Goal: Task Accomplishment & Management: Manage account settings

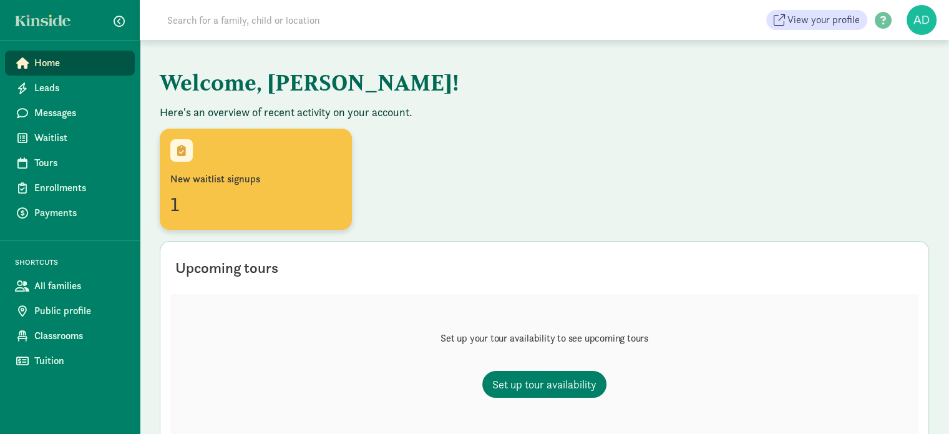
click at [215, 179] on div "New waitlist signups" at bounding box center [255, 179] width 171 height 15
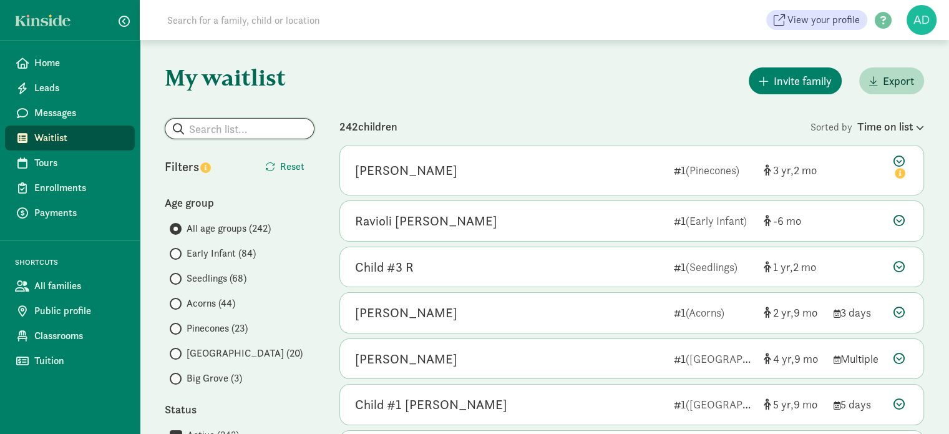
click at [230, 131] on input "search" at bounding box center [239, 129] width 149 height 20
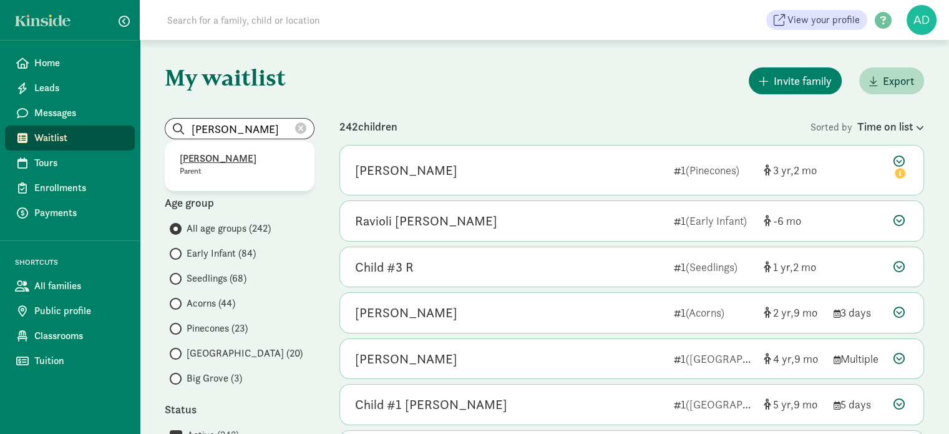
click at [213, 159] on p "Lauren Lyon" at bounding box center [240, 158] width 120 height 15
type input "Lauren Lyon"
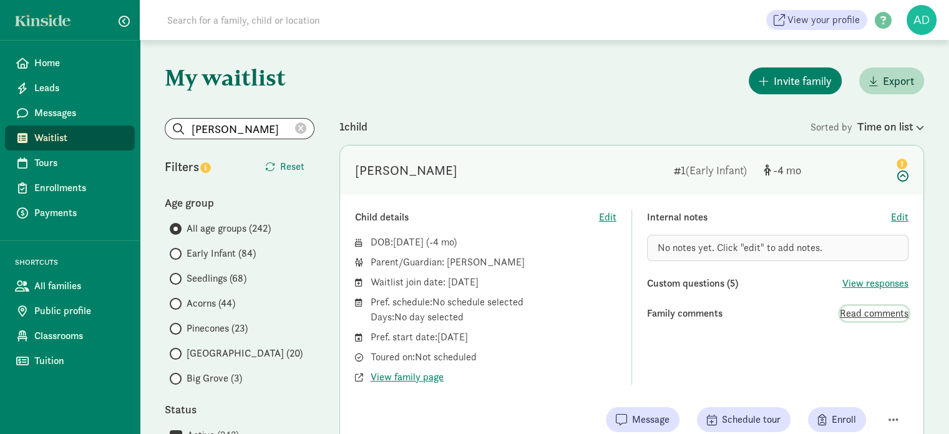
click at [861, 318] on span "Read comments" at bounding box center [874, 313] width 69 height 15
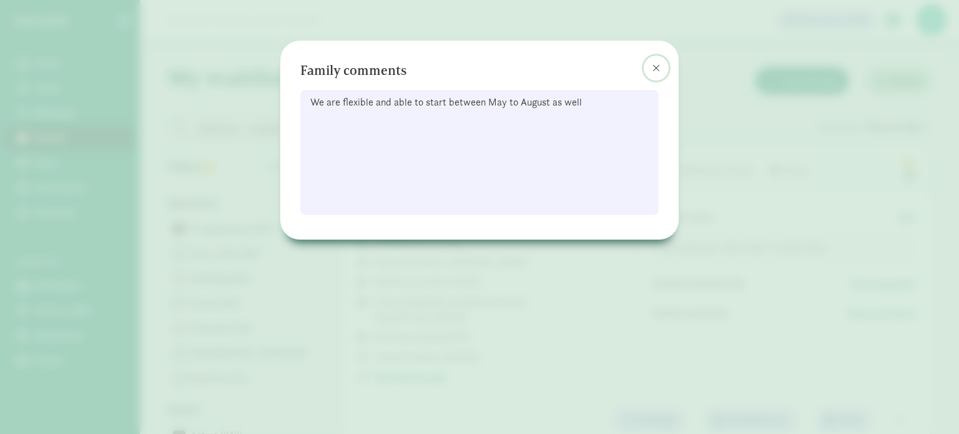
click at [658, 65] on span at bounding box center [655, 68] width 7 height 10
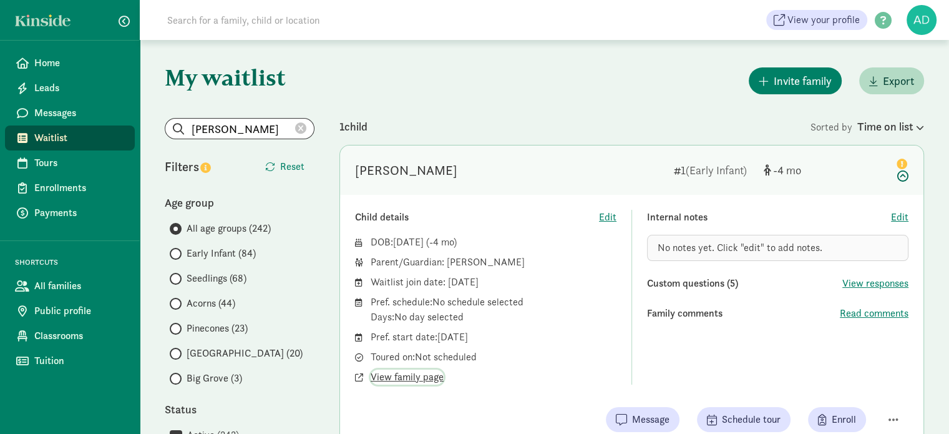
click at [413, 370] on span "View family page" at bounding box center [407, 376] width 73 height 15
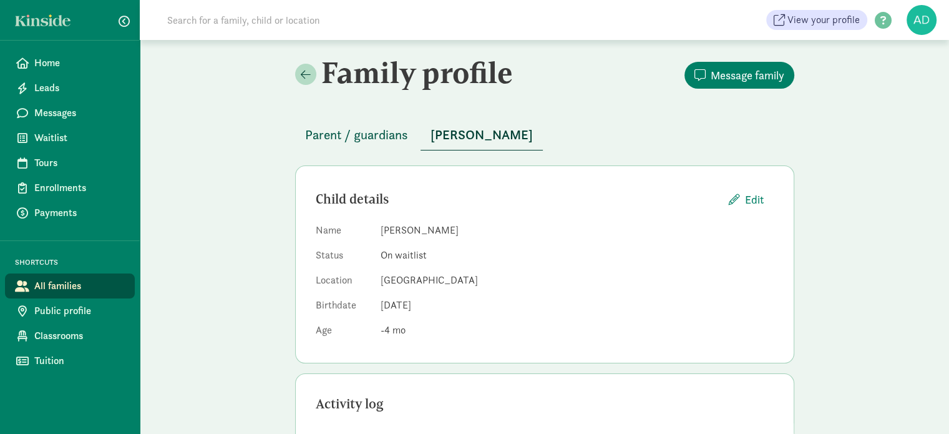
click at [343, 129] on span "Parent / guardians" at bounding box center [356, 135] width 103 height 20
